Goal: Check status

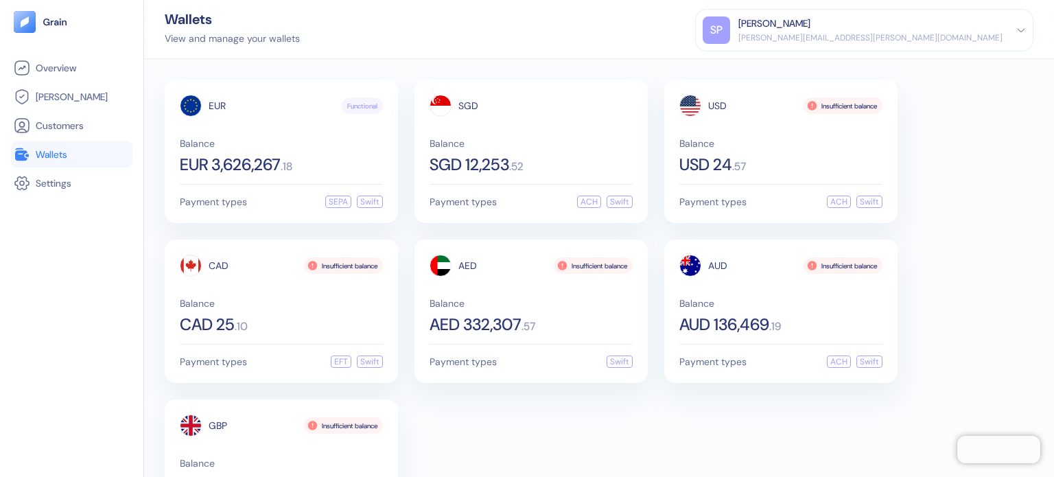
click at [692, 427] on div "EUR Functional Balance EUR 3,626,267 . 18 Payment types SEPA Swift SGD Balance …" at bounding box center [599, 311] width 869 height 463
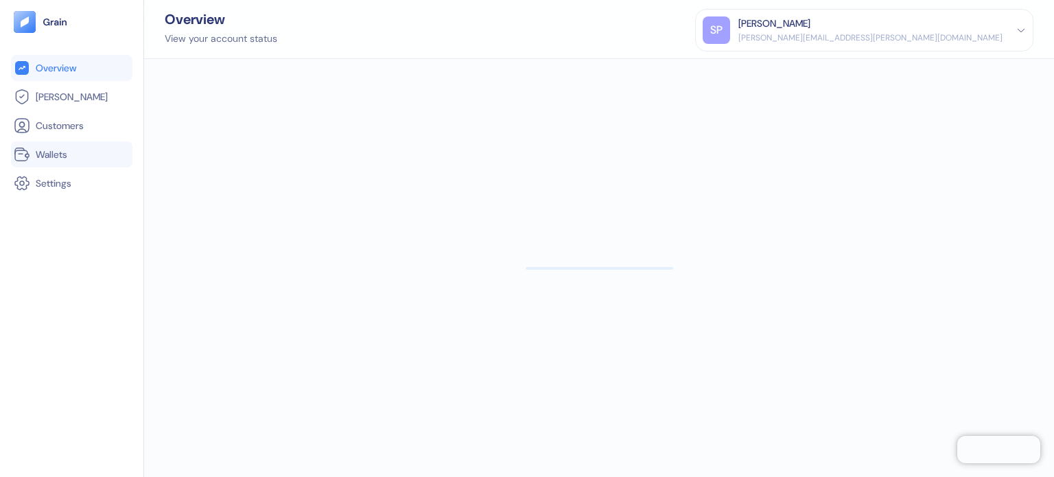
click at [54, 156] on span "Wallets" at bounding box center [52, 155] width 32 height 14
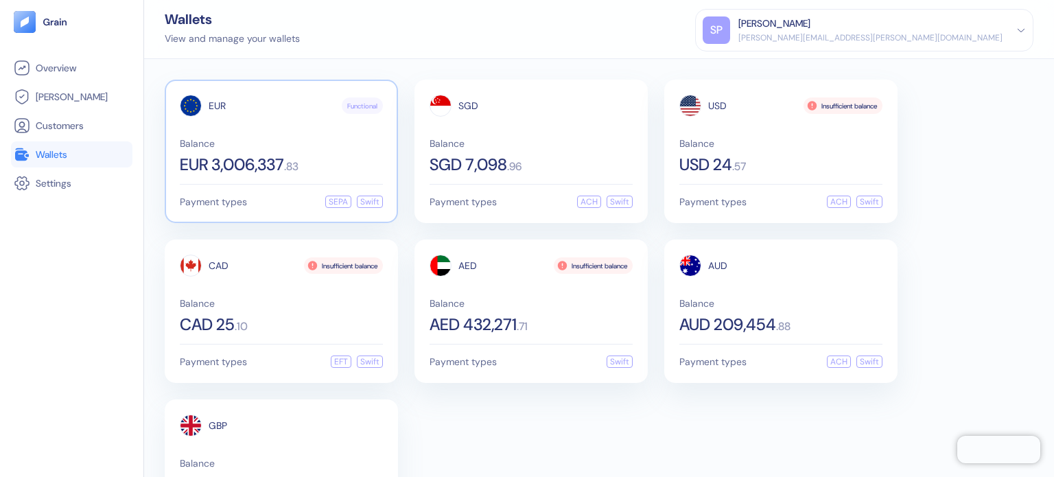
click at [231, 151] on div "Balance EUR 3,006,337 . 83" at bounding box center [281, 156] width 203 height 34
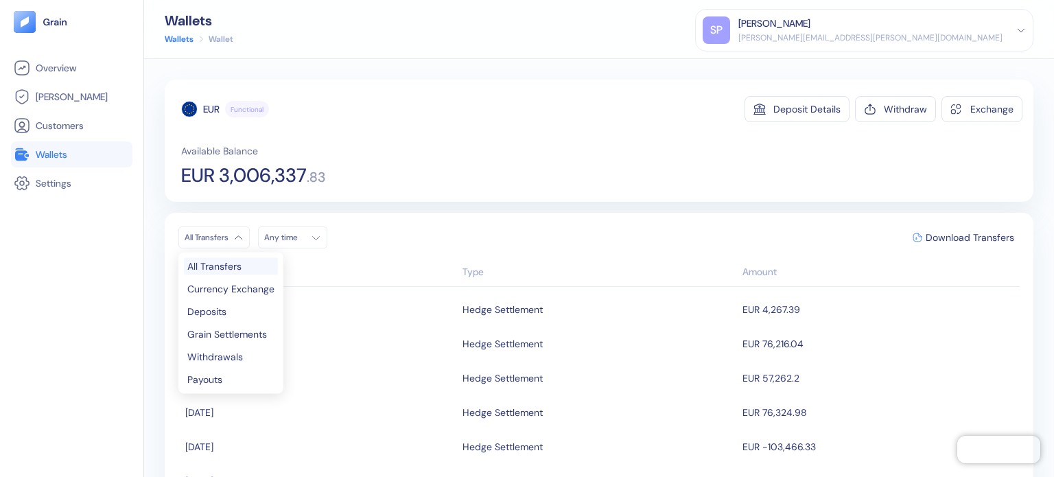
click at [239, 246] on html "Pingdom Check: App Online Overview [PERSON_NAME] Customers Wallets Settings Wal…" at bounding box center [527, 238] width 1054 height 477
